Goal: Find specific page/section: Find specific page/section

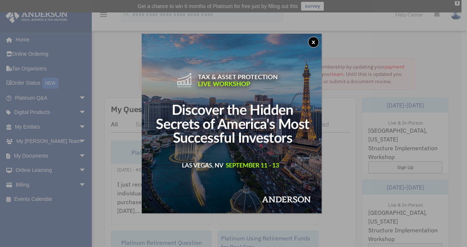
click at [314, 41] on button "x" at bounding box center [313, 42] width 11 height 11
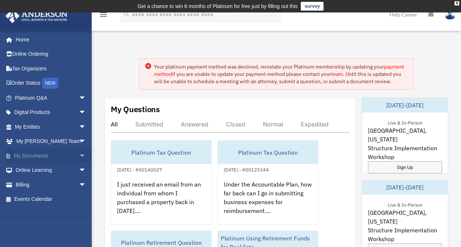
click at [79, 154] on span "arrow_drop_down" at bounding box center [86, 156] width 15 height 15
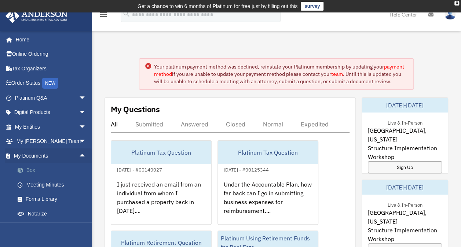
click at [31, 171] on link "Box" at bounding box center [53, 170] width 87 height 15
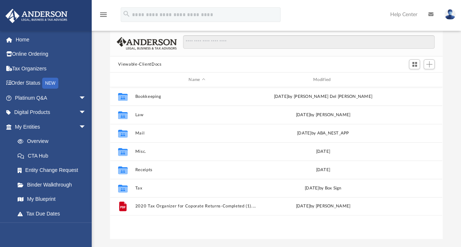
scroll to position [73, 0]
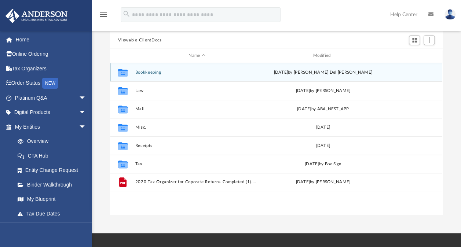
click at [139, 71] on button "Bookkeeping" at bounding box center [196, 72] width 123 height 5
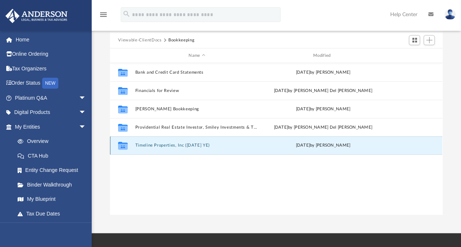
click at [196, 145] on button "Timeline Properties, Inc (1120 JUNE YE)" at bounding box center [196, 145] width 123 height 5
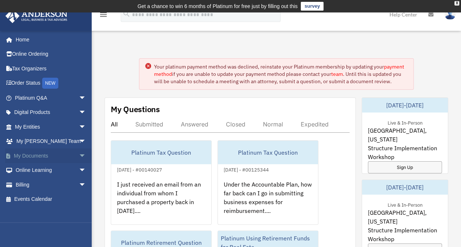
click at [22, 157] on link "My Documents arrow_drop_down" at bounding box center [51, 156] width 92 height 15
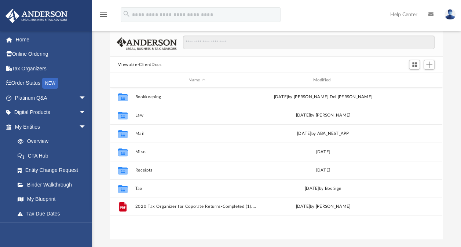
scroll to position [54, 0]
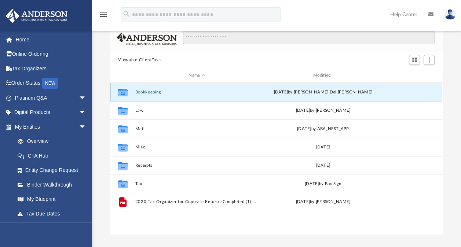
click at [148, 91] on button "Bookkeeping" at bounding box center [196, 92] width 123 height 5
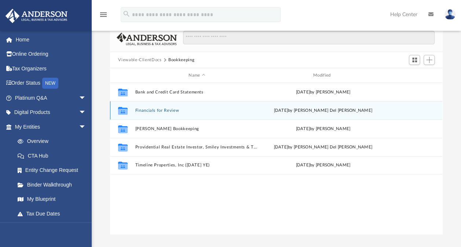
click at [170, 107] on div "Collaborated Folder Financials for Review Wed Apr 23 2025 by Ruby Del Prado" at bounding box center [276, 110] width 332 height 18
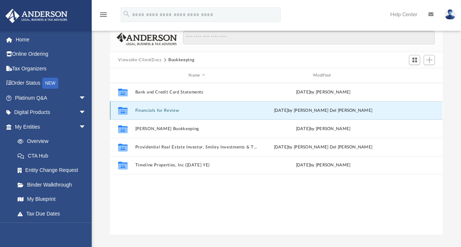
click at [149, 111] on button "Financials for Review" at bounding box center [196, 110] width 123 height 5
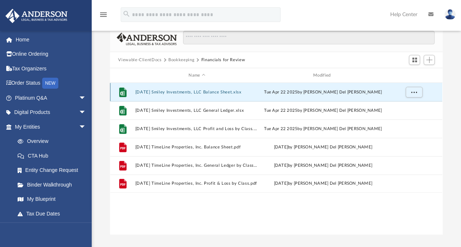
click at [175, 92] on button "2023.12.31 Smiley Investments, LLC Balance Sheet.xlsx" at bounding box center [196, 92] width 123 height 5
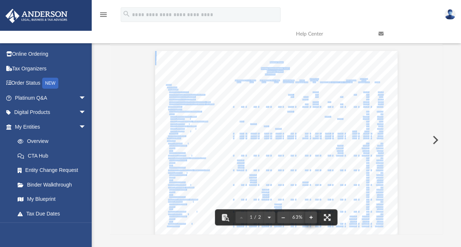
click at [312, 218] on button "File preview" at bounding box center [311, 218] width 12 height 16
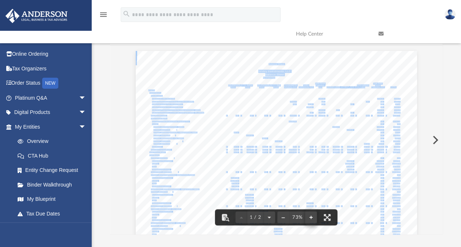
click at [312, 218] on button "File preview" at bounding box center [311, 218] width 12 height 16
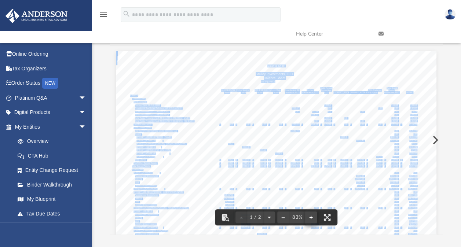
click at [312, 218] on button "File preview" at bounding box center [311, 218] width 12 height 16
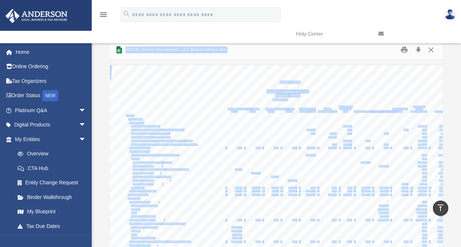
scroll to position [0, 0]
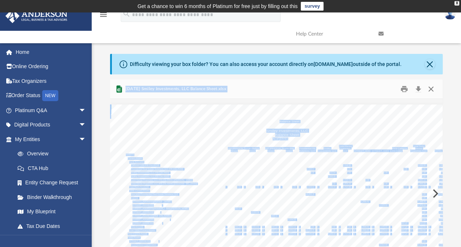
click at [432, 91] on button "Close" at bounding box center [431, 89] width 13 height 11
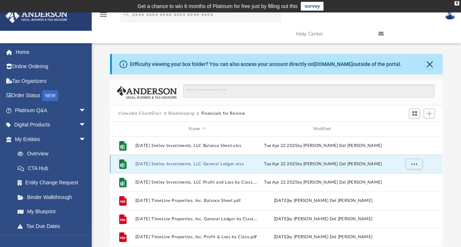
click at [188, 165] on button "2023.12.31 Smiley Investments, LLC General Ledger.xlsx" at bounding box center [196, 164] width 123 height 5
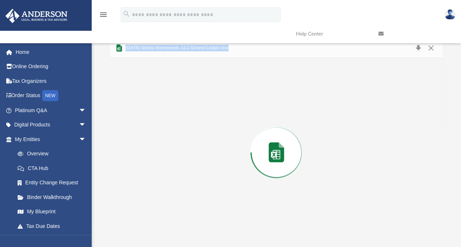
click at [188, 165] on div "Preview" at bounding box center [276, 152] width 332 height 189
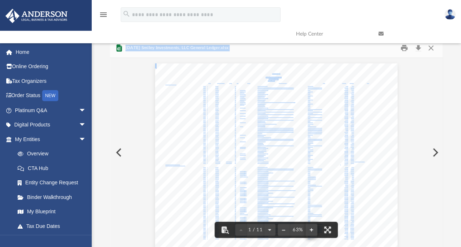
click at [312, 230] on button "File preview" at bounding box center [312, 230] width 12 height 16
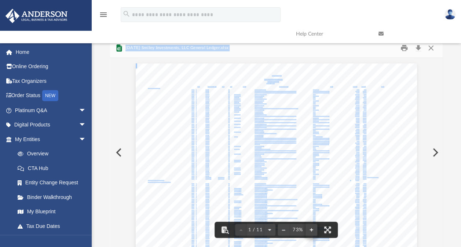
click at [312, 230] on button "File preview" at bounding box center [312, 230] width 12 height 16
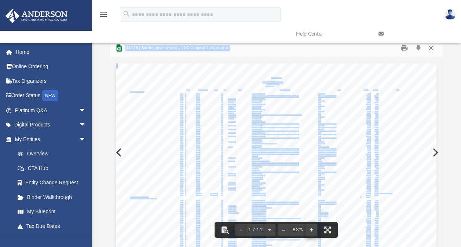
click at [312, 230] on button "File preview" at bounding box center [312, 230] width 12 height 16
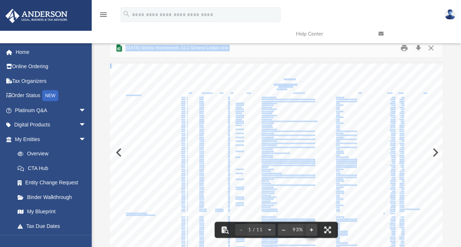
click at [312, 230] on button "File preview" at bounding box center [312, 230] width 12 height 16
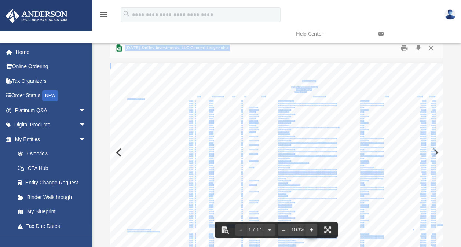
click at [312, 230] on button "File preview" at bounding box center [312, 230] width 12 height 16
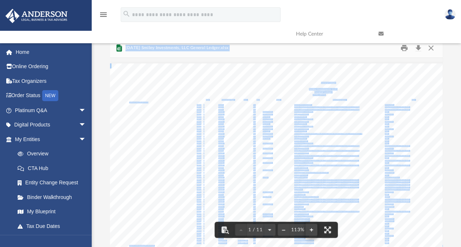
click at [312, 230] on button "File preview" at bounding box center [312, 230] width 12 height 16
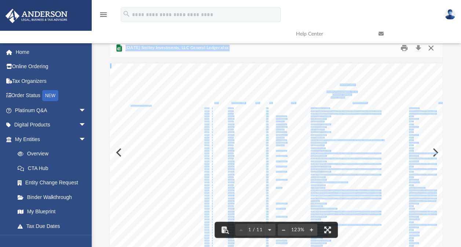
click at [430, 50] on button "Close" at bounding box center [431, 48] width 13 height 11
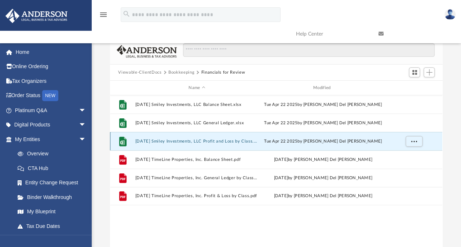
click at [223, 142] on button "2023.12.31 Smiley Investments, LLC Profit and Loss by Class.xlsx" at bounding box center [196, 141] width 123 height 5
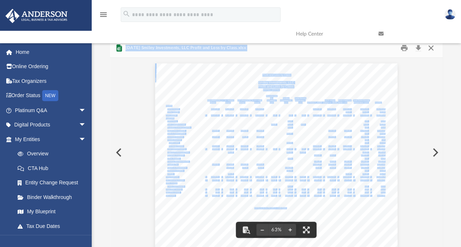
click at [430, 50] on button "Close" at bounding box center [431, 48] width 13 height 11
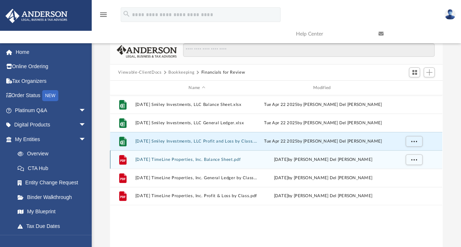
click at [235, 157] on button "2024.06.30 TimeLine Properties, Inc. Balance Sheet.pdf" at bounding box center [196, 159] width 123 height 5
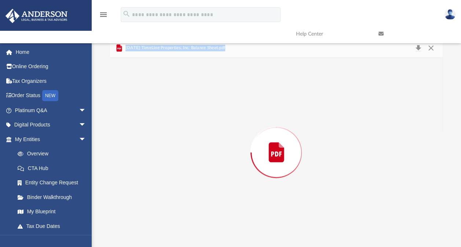
click at [235, 157] on div "Preview" at bounding box center [276, 152] width 332 height 189
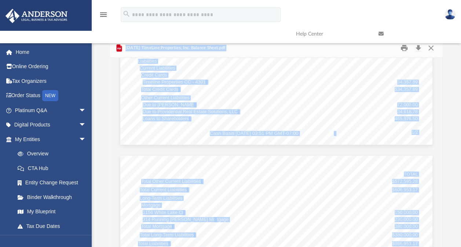
scroll to position [357, 0]
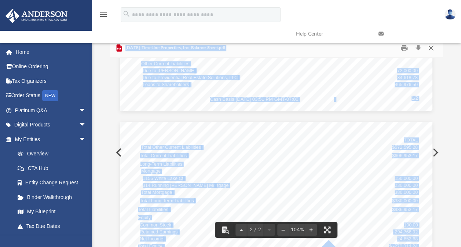
click at [432, 49] on button "Close" at bounding box center [431, 48] width 13 height 11
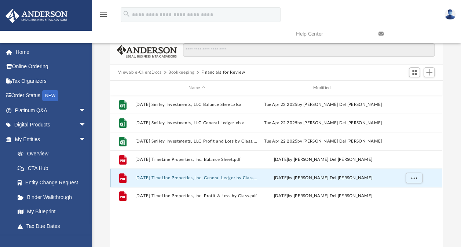
click at [176, 179] on button "2024.06.30 TimeLine Properties, Inc. General Ledger by Class.pdf" at bounding box center [196, 178] width 123 height 5
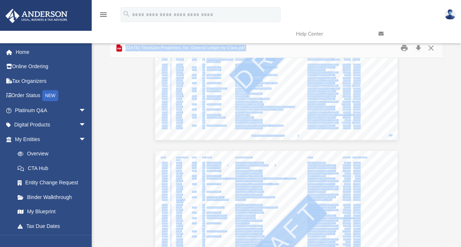
scroll to position [919, 0]
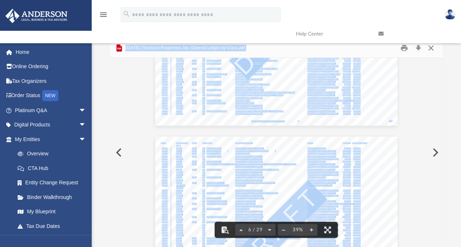
click at [433, 48] on button "Close" at bounding box center [431, 48] width 13 height 11
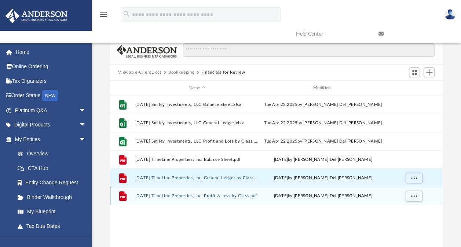
click at [170, 195] on button "2024.06.30 TimeLine Properties, Inc. Profit & Loss by Class.pdf" at bounding box center [196, 196] width 123 height 5
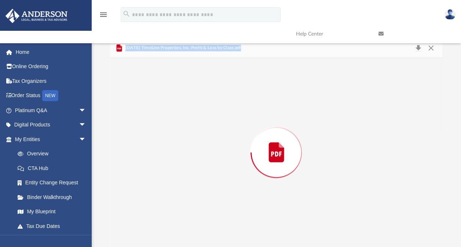
click at [170, 195] on div "Preview" at bounding box center [276, 152] width 332 height 189
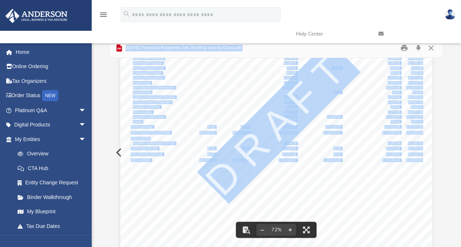
scroll to position [210, 0]
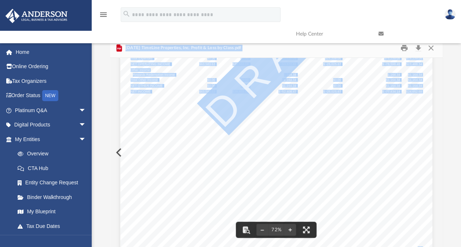
click at [432, 46] on link at bounding box center [414, 33] width 83 height 29
click at [432, 47] on link at bounding box center [414, 33] width 83 height 29
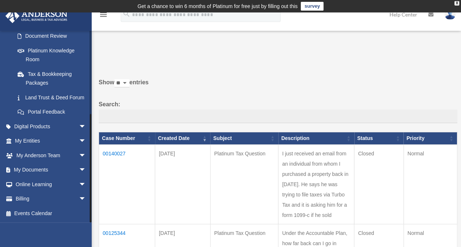
scroll to position [143, 0]
drag, startPoint x: 90, startPoint y: 207, endPoint x: 101, endPoint y: 171, distance: 37.6
click at [79, 170] on span "arrow_drop_down" at bounding box center [86, 170] width 15 height 15
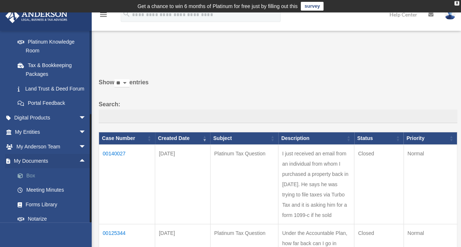
click at [26, 183] on link "Box" at bounding box center [53, 175] width 87 height 15
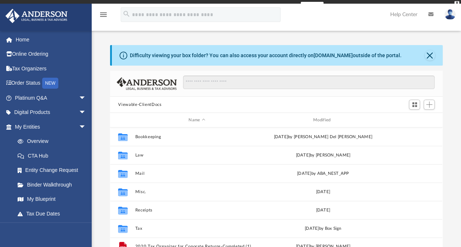
scroll to position [161, 327]
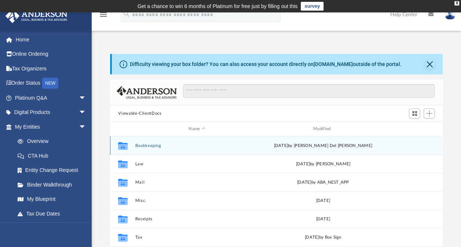
click at [155, 145] on button "Bookkeeping" at bounding box center [196, 145] width 123 height 5
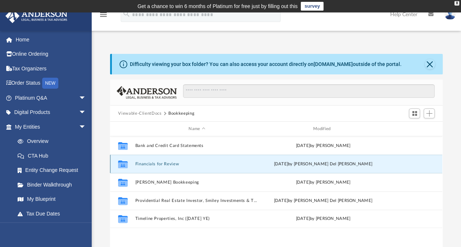
click at [163, 164] on button "Financials for Review" at bounding box center [196, 164] width 123 height 5
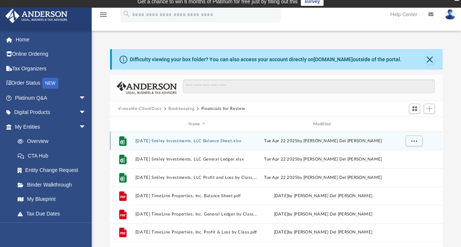
scroll to position [0, 0]
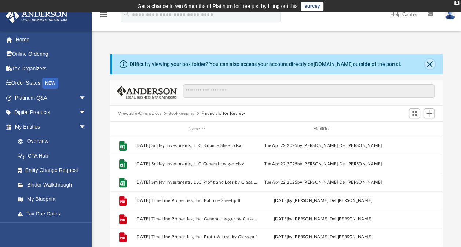
click at [427, 61] on button "Close" at bounding box center [430, 64] width 10 height 10
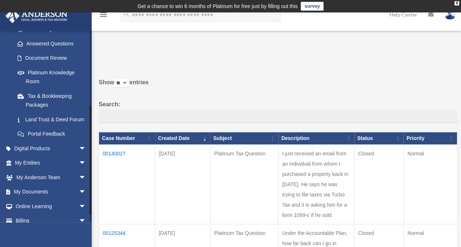
scroll to position [143, 0]
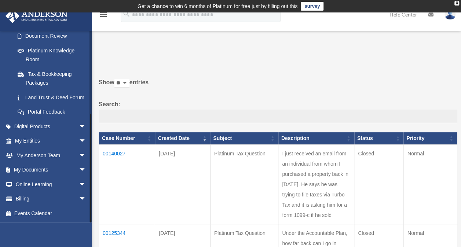
drag, startPoint x: 91, startPoint y: 150, endPoint x: 92, endPoint y: 172, distance: 21.7
click at [68, 171] on link "My Documents arrow_drop_down" at bounding box center [51, 170] width 92 height 15
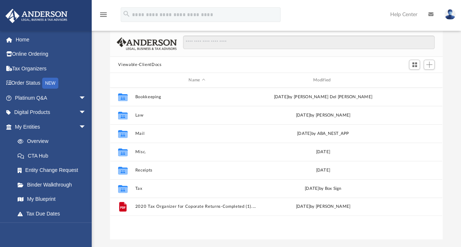
scroll to position [54, 0]
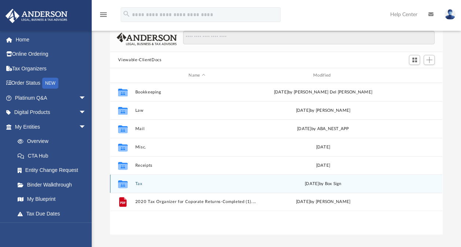
click at [137, 183] on button "Tax" at bounding box center [196, 184] width 123 height 5
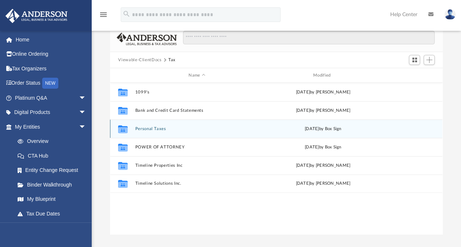
click at [155, 128] on button "Personal Taxes" at bounding box center [196, 129] width 123 height 5
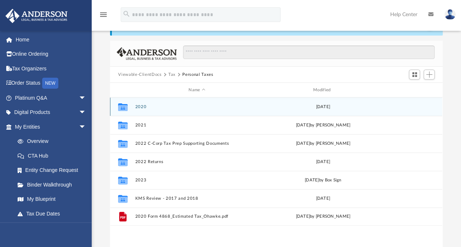
scroll to position [0, 0]
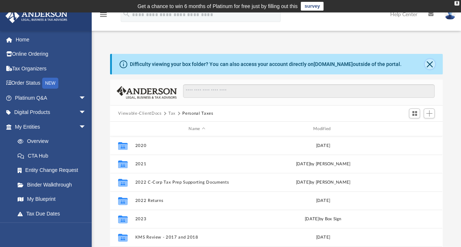
click at [429, 63] on button "Close" at bounding box center [430, 64] width 10 height 10
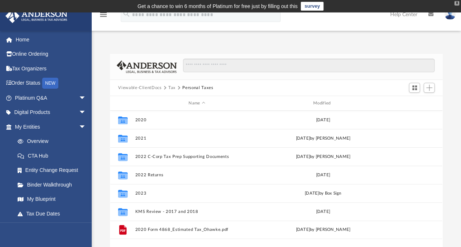
click at [455, 3] on div "X" at bounding box center [457, 3] width 5 height 4
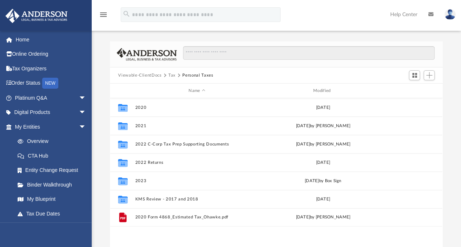
click at [104, 15] on icon "menu" at bounding box center [103, 14] width 9 height 9
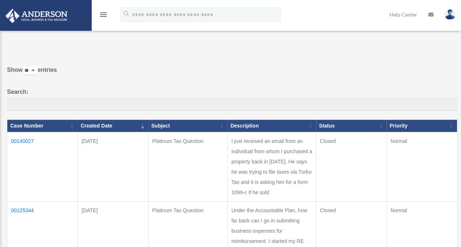
click at [101, 15] on icon "menu" at bounding box center [103, 14] width 9 height 9
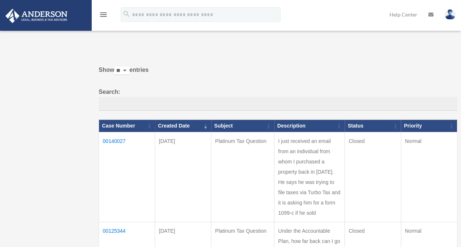
click at [31, 18] on img at bounding box center [36, 16] width 66 height 14
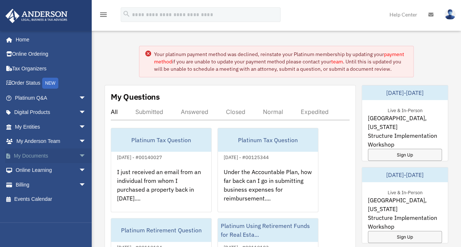
click at [79, 155] on span "arrow_drop_down" at bounding box center [86, 156] width 15 height 15
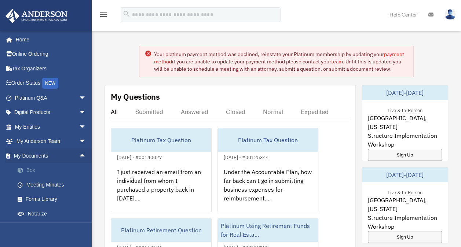
click at [32, 170] on link "Box" at bounding box center [53, 170] width 87 height 15
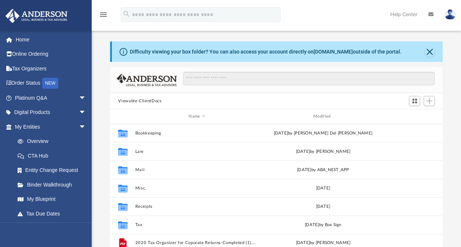
scroll to position [161, 327]
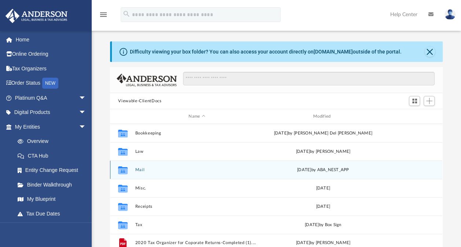
click at [313, 170] on div "[DATE] by ABA_NEST_APP" at bounding box center [323, 170] width 123 height 7
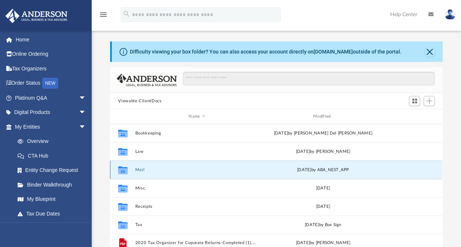
click at [125, 170] on icon "grid" at bounding box center [123, 171] width 10 height 6
drag, startPoint x: 125, startPoint y: 170, endPoint x: 142, endPoint y: 167, distance: 16.4
click at [142, 168] on button "Mail" at bounding box center [196, 170] width 123 height 5
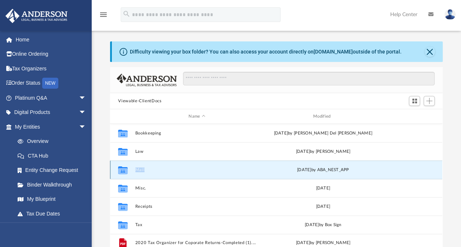
click at [142, 168] on button "Mail" at bounding box center [196, 170] width 123 height 5
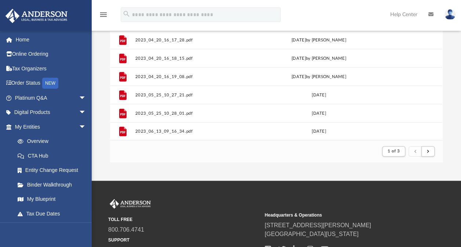
scroll to position [133, 0]
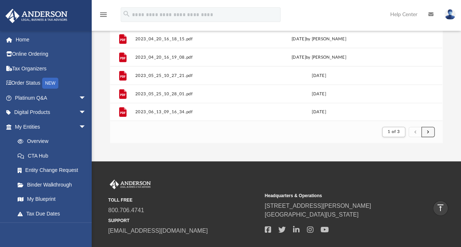
click at [429, 132] on span "submit" at bounding box center [428, 132] width 2 height 4
click at [413, 131] on button "submit" at bounding box center [415, 132] width 13 height 11
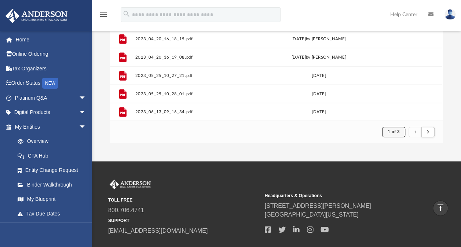
click at [394, 132] on span "1 of 3" at bounding box center [394, 132] width 12 height 4
click at [401, 157] on li "2" at bounding box center [400, 158] width 3 height 8
click at [398, 158] on div "App tohakwe@providentialrealestateinvestors.com Sign Out tohakwe@providentialre…" at bounding box center [230, 14] width 461 height 294
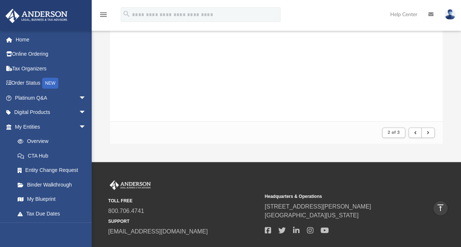
scroll to position [787, 0]
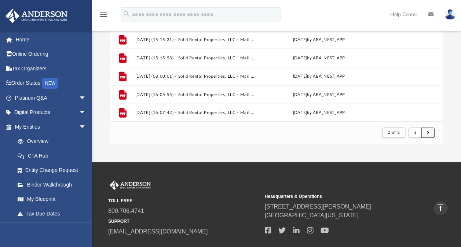
click at [430, 132] on button "submit" at bounding box center [428, 133] width 13 height 11
click at [396, 132] on span "3 of 3" at bounding box center [394, 133] width 12 height 4
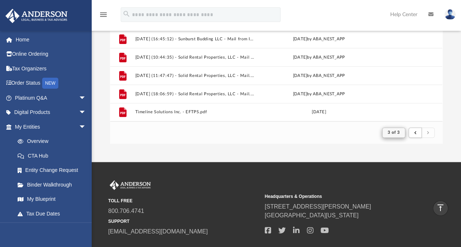
scroll to position [72, 0]
click at [399, 170] on li "3" at bounding box center [400, 171] width 3 height 8
click at [401, 170] on li "3" at bounding box center [400, 171] width 3 height 8
click at [357, 135] on footer "3 of 3" at bounding box center [276, 132] width 332 height 22
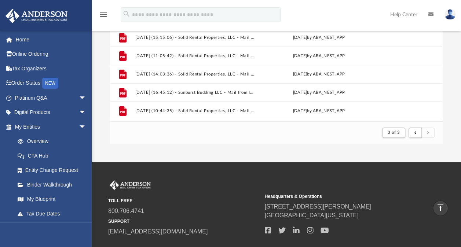
scroll to position [17, 0]
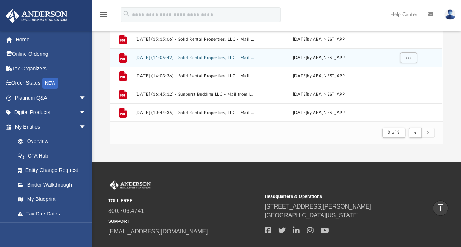
click at [216, 56] on button "2025.05.30 (11:05:42) - Solid Rental Properties, LLC - Mail from Selene Finance…" at bounding box center [195, 57] width 120 height 5
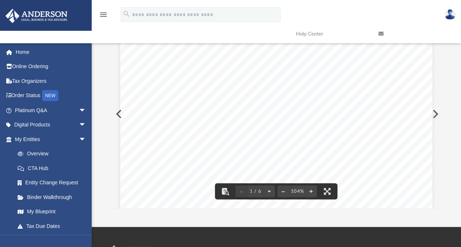
scroll to position [0, 0]
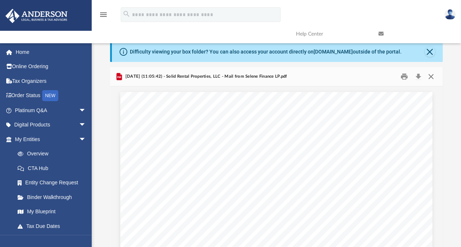
click at [433, 77] on button "Close" at bounding box center [431, 76] width 13 height 11
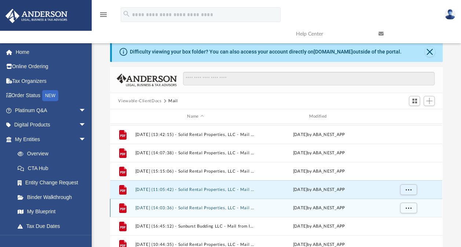
click at [199, 208] on button "2025.07.03 (14:03:36) - Solid Rental Properties, LLC - Mail from Selene Finance…" at bounding box center [195, 208] width 120 height 5
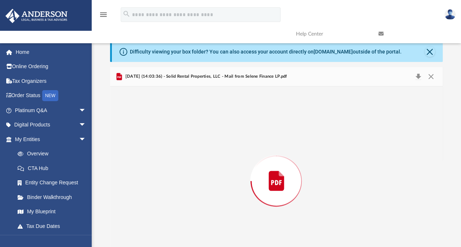
scroll to position [29, 0]
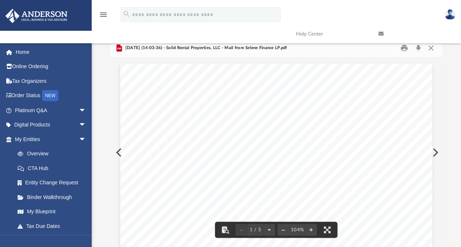
click at [432, 48] on link at bounding box center [414, 33] width 83 height 29
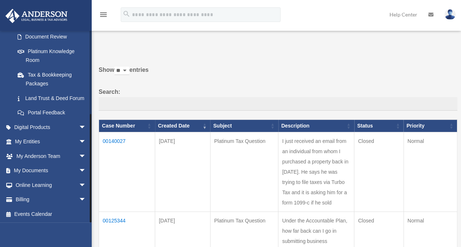
scroll to position [143, 0]
drag, startPoint x: 90, startPoint y: 145, endPoint x: 88, endPoint y: 177, distance: 31.6
click at [88, 177] on div "[EMAIL_ADDRESS][DOMAIN_NAME] Sign Out [EMAIL_ADDRESS][DOMAIN_NAME] Home Online …" at bounding box center [46, 126] width 92 height 192
click at [79, 171] on span "arrow_drop_down" at bounding box center [86, 170] width 15 height 15
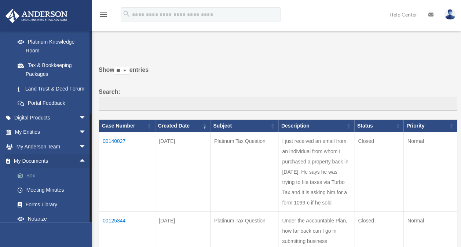
click at [31, 183] on link "Box" at bounding box center [53, 175] width 87 height 15
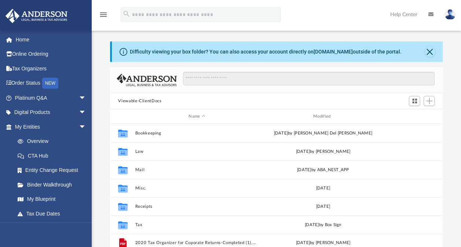
scroll to position [161, 327]
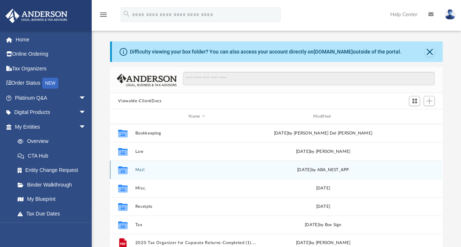
click at [289, 171] on div "[DATE] by ABA_NEST_APP" at bounding box center [323, 170] width 123 height 7
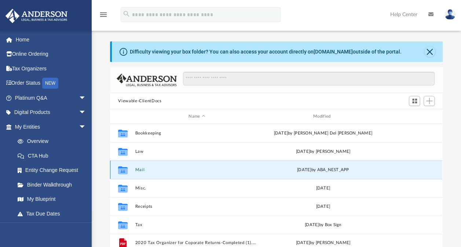
click at [139, 170] on button "Mail" at bounding box center [196, 170] width 123 height 5
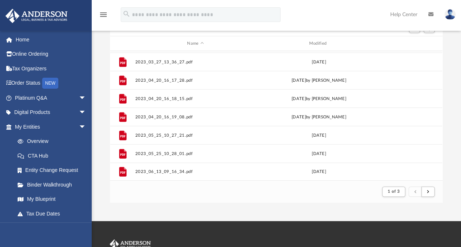
scroll to position [127, 0]
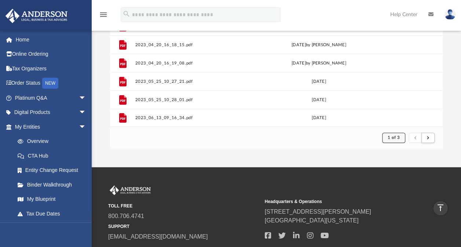
click at [395, 139] on span "1 of 3" at bounding box center [394, 138] width 12 height 4
click at [400, 175] on li "3" at bounding box center [400, 176] width 3 height 8
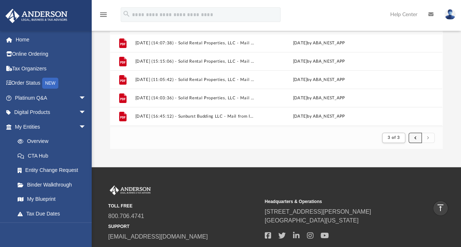
click at [418, 137] on button "submit" at bounding box center [415, 138] width 13 height 11
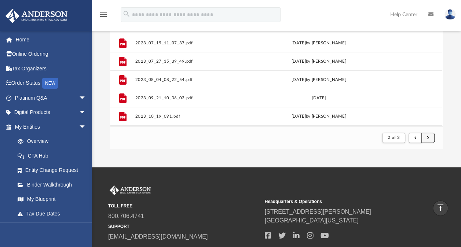
click at [428, 138] on span "submit" at bounding box center [428, 138] width 2 height 4
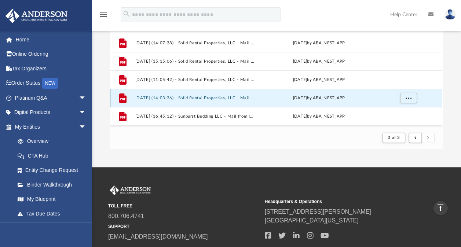
click at [165, 96] on button "2025.07.03 (14:03:36) - Solid Rental Properties, LLC - Mail from Selene Finance…" at bounding box center [195, 98] width 120 height 5
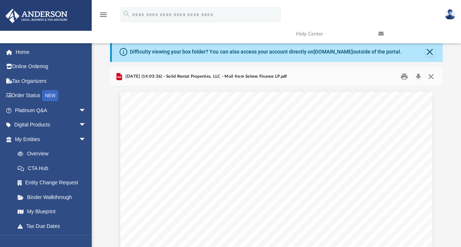
click at [431, 78] on button "Close" at bounding box center [431, 76] width 13 height 11
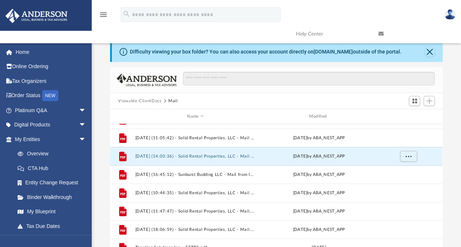
scroll to position [68, 0]
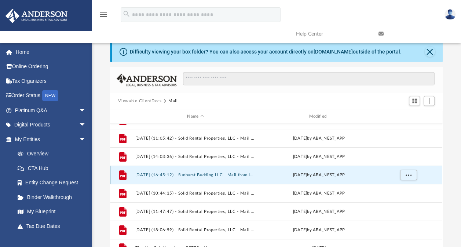
click at [164, 174] on button "2025.07.14 (16:45:12) - Sunburst Budding LLC - Mail from Internal Revenue Servi…" at bounding box center [195, 175] width 120 height 5
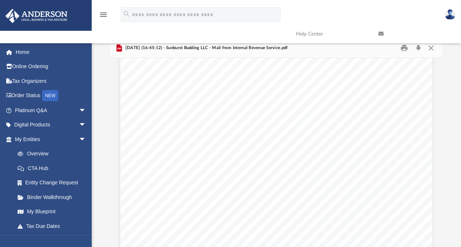
scroll to position [220, 0]
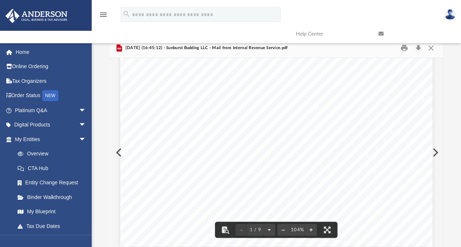
click at [404, 48] on link at bounding box center [414, 33] width 83 height 29
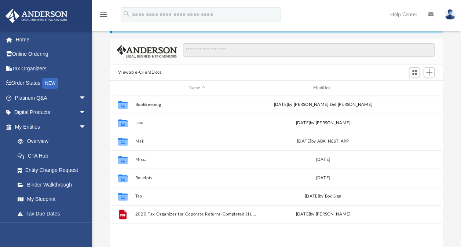
scroll to position [161, 327]
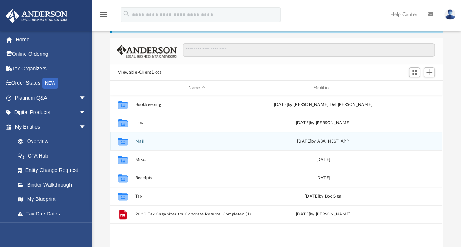
click at [313, 138] on div "[DATE] by ABA_NEST_APP" at bounding box center [323, 141] width 123 height 7
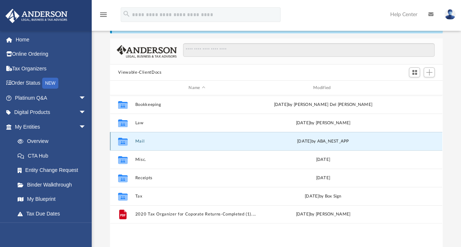
click at [134, 142] on div "Collaborated Folder Mail [DATE] by ABA_NEST_APP" at bounding box center [276, 141] width 332 height 18
drag, startPoint x: 134, startPoint y: 142, endPoint x: 142, endPoint y: 139, distance: 9.1
click at [142, 139] on button "Mail" at bounding box center [196, 141] width 123 height 5
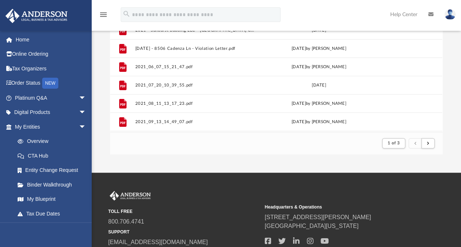
scroll to position [156, 0]
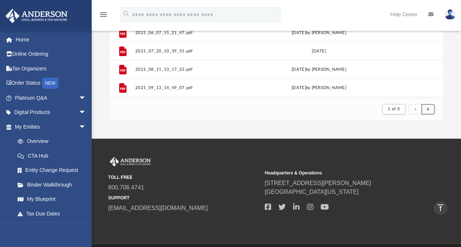
click at [427, 110] on span "submit" at bounding box center [428, 109] width 2 height 4
